Goal: Find specific page/section: Find specific page/section

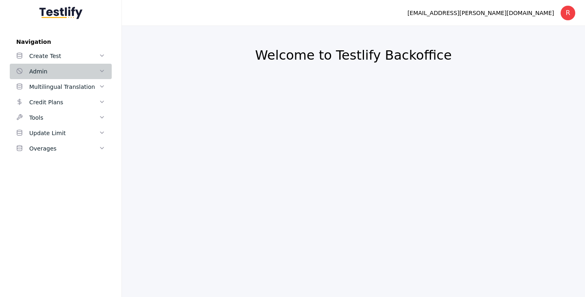
click at [75, 73] on div "Admin" at bounding box center [63, 72] width 69 height 10
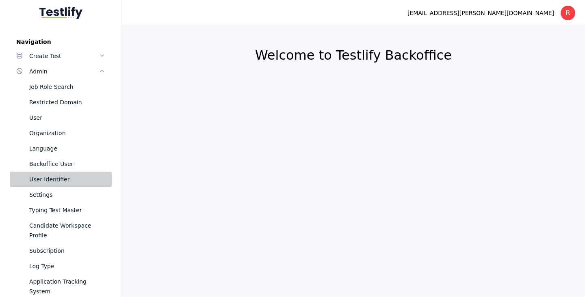
click at [53, 186] on link "User Identifier" at bounding box center [61, 179] width 102 height 15
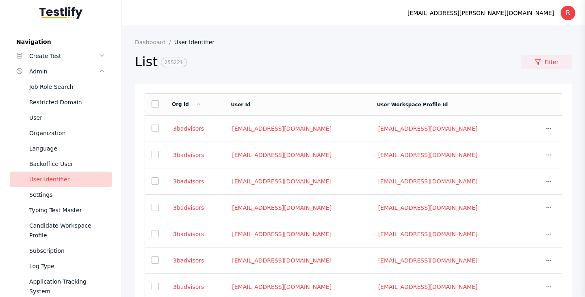
click at [551, 58] on link "Filter" at bounding box center [546, 62] width 51 height 14
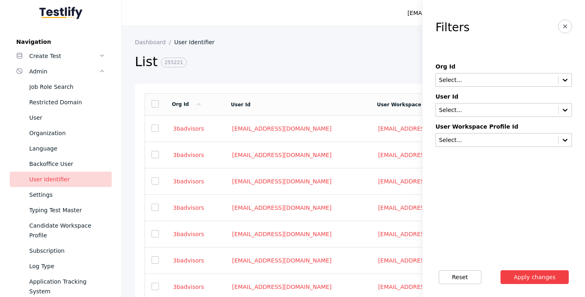
click at [489, 132] on div "User Workspace Profile Id Select..." at bounding box center [503, 135] width 136 height 24
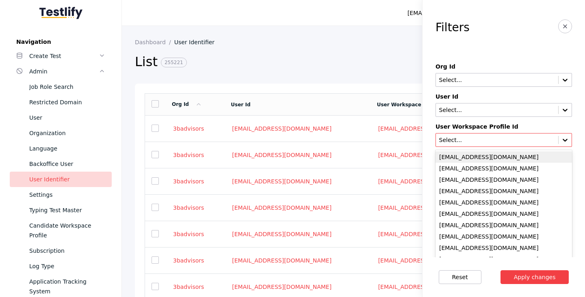
click at [489, 135] on div "Select..." at bounding box center [503, 140] width 136 height 14
paste input "**********"
type input "**********"
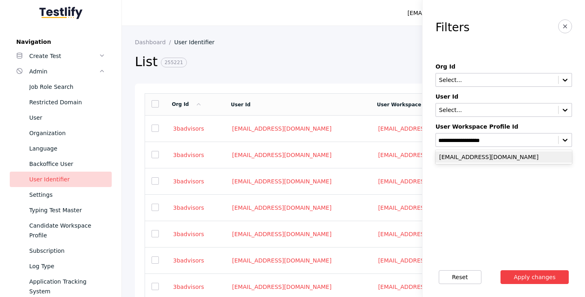
click at [541, 162] on div "[EMAIL_ADDRESS][DOMAIN_NAME]" at bounding box center [503, 157] width 136 height 11
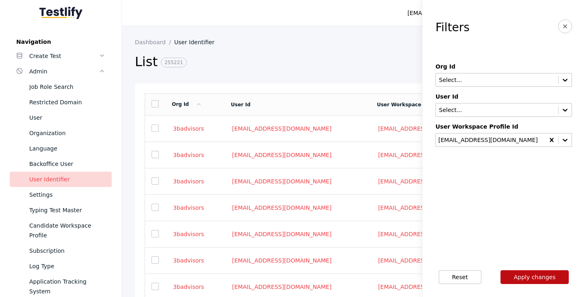
click at [537, 274] on button "Apply changes" at bounding box center [534, 278] width 69 height 14
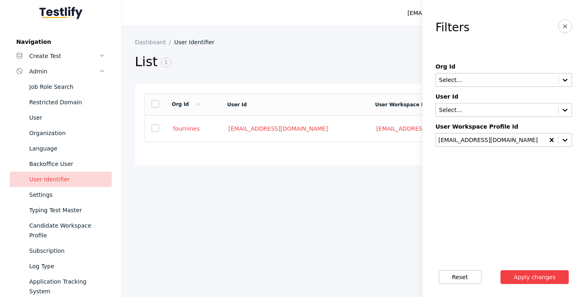
click at [289, 154] on div at bounding box center [354, 154] width 418 height 4
click at [561, 25] on button "button" at bounding box center [565, 26] width 14 height 14
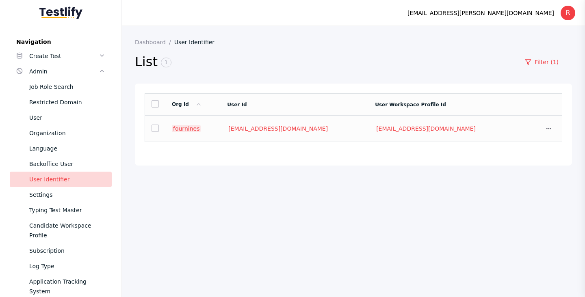
click at [184, 130] on link "fournines" at bounding box center [186, 128] width 29 height 7
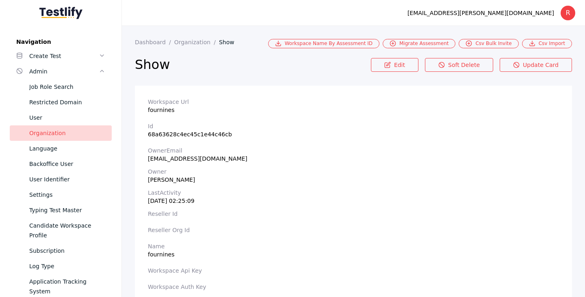
click at [163, 109] on section "Workspace Url fournines" at bounding box center [353, 106] width 411 height 15
copy section "fournines"
